Goal: Navigation & Orientation: Find specific page/section

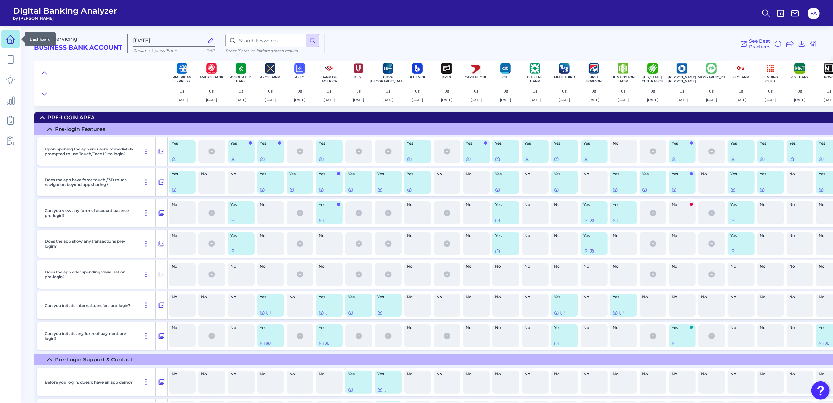
click at [4, 44] on link at bounding box center [10, 39] width 18 height 18
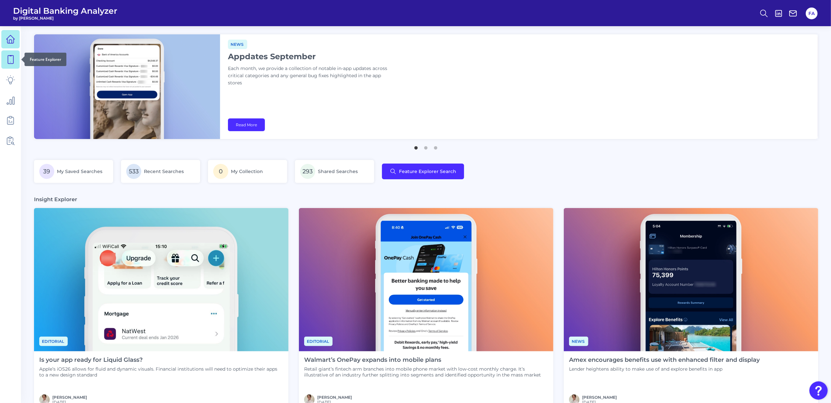
click at [7, 56] on icon at bounding box center [10, 59] width 9 height 9
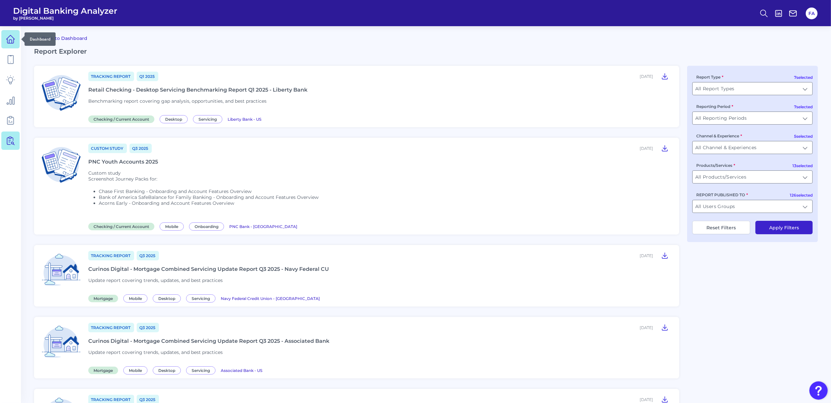
click at [11, 45] on link at bounding box center [10, 39] width 18 height 18
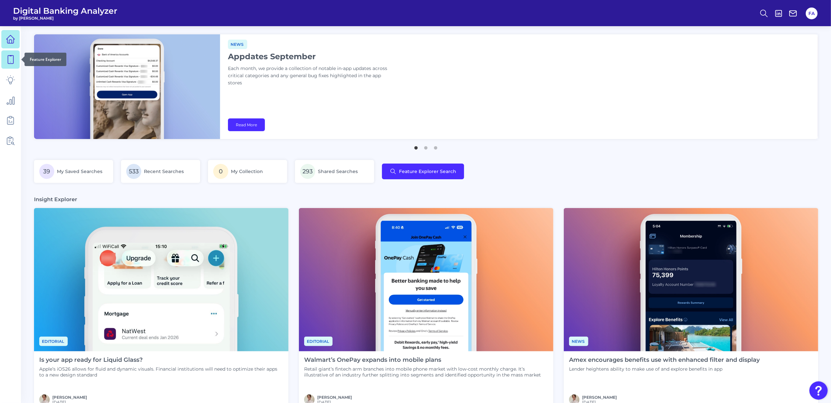
click at [11, 64] on link at bounding box center [10, 59] width 18 height 18
